Goal: Find specific page/section: Find specific page/section

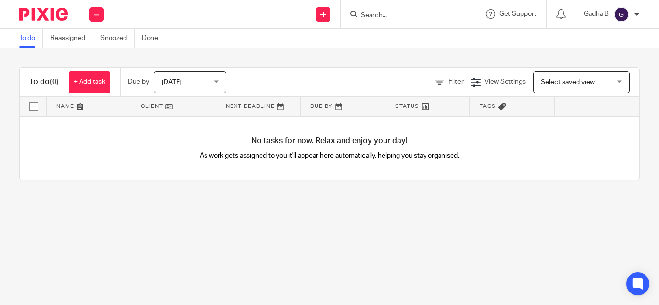
click at [368, 14] on input "Search" at bounding box center [403, 16] width 87 height 9
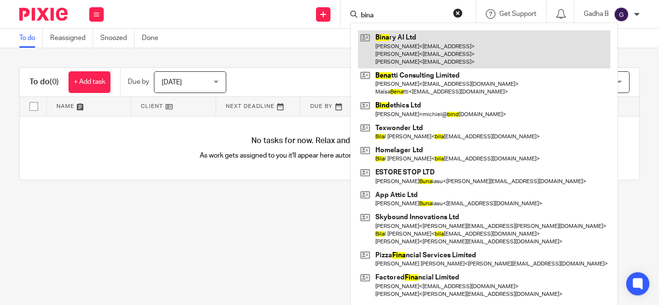
type input "bina"
click at [382, 40] on link at bounding box center [484, 49] width 252 height 38
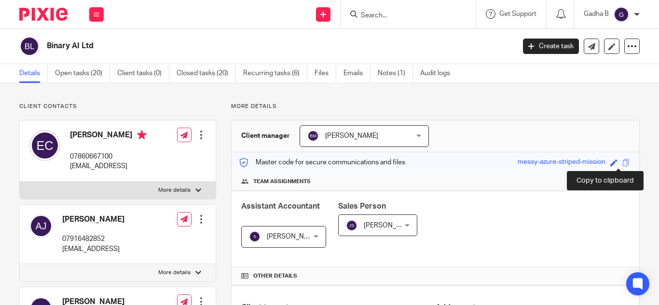
click at [622, 164] on span at bounding box center [625, 162] width 7 height 7
